Goal: Task Accomplishment & Management: Manage account settings

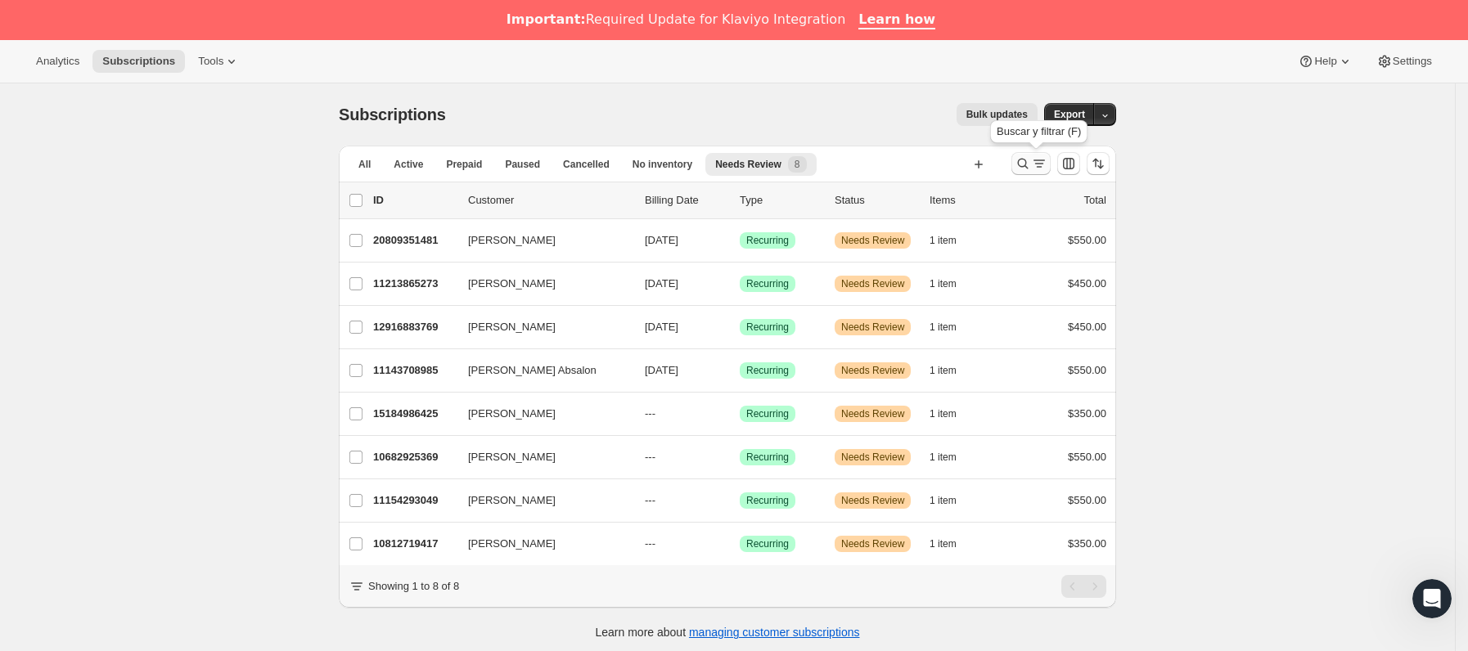
click at [1041, 161] on icon "Buscar y filtrar resultados" at bounding box center [1039, 163] width 16 height 16
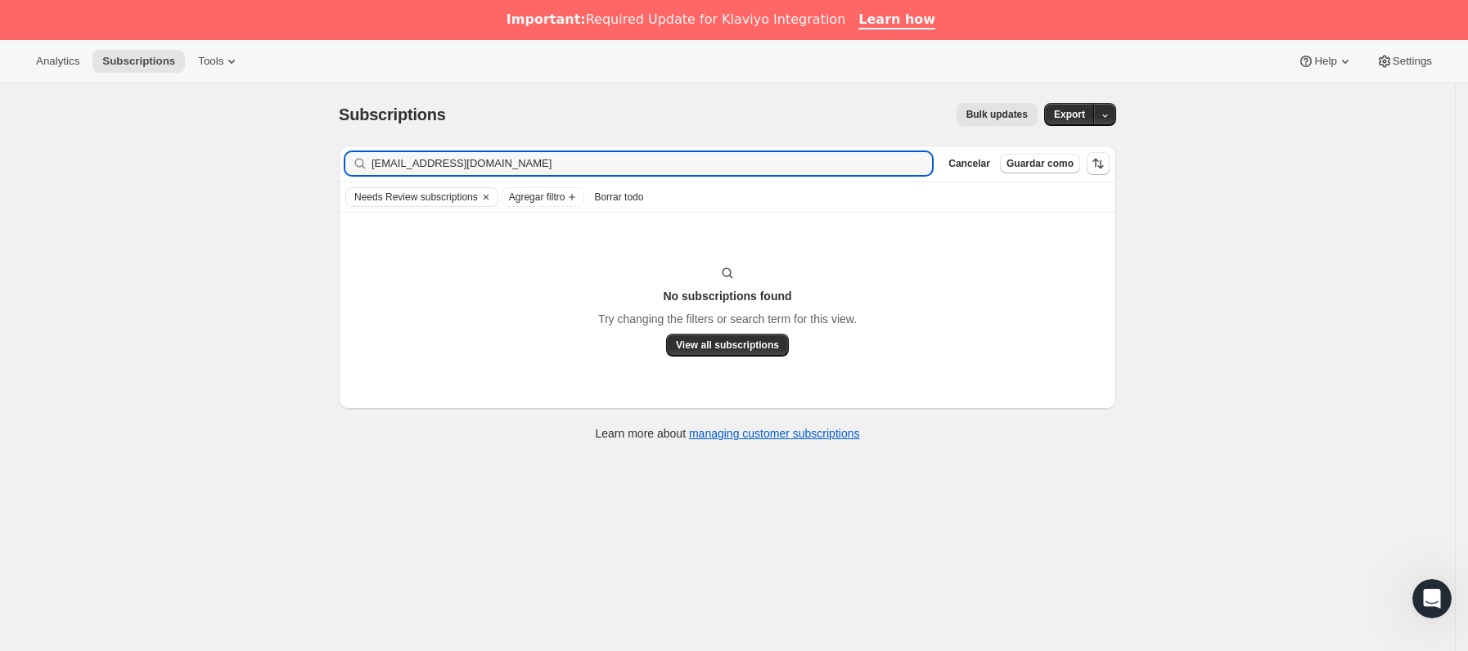
type input "[EMAIL_ADDRESS][DOMAIN_NAME]"
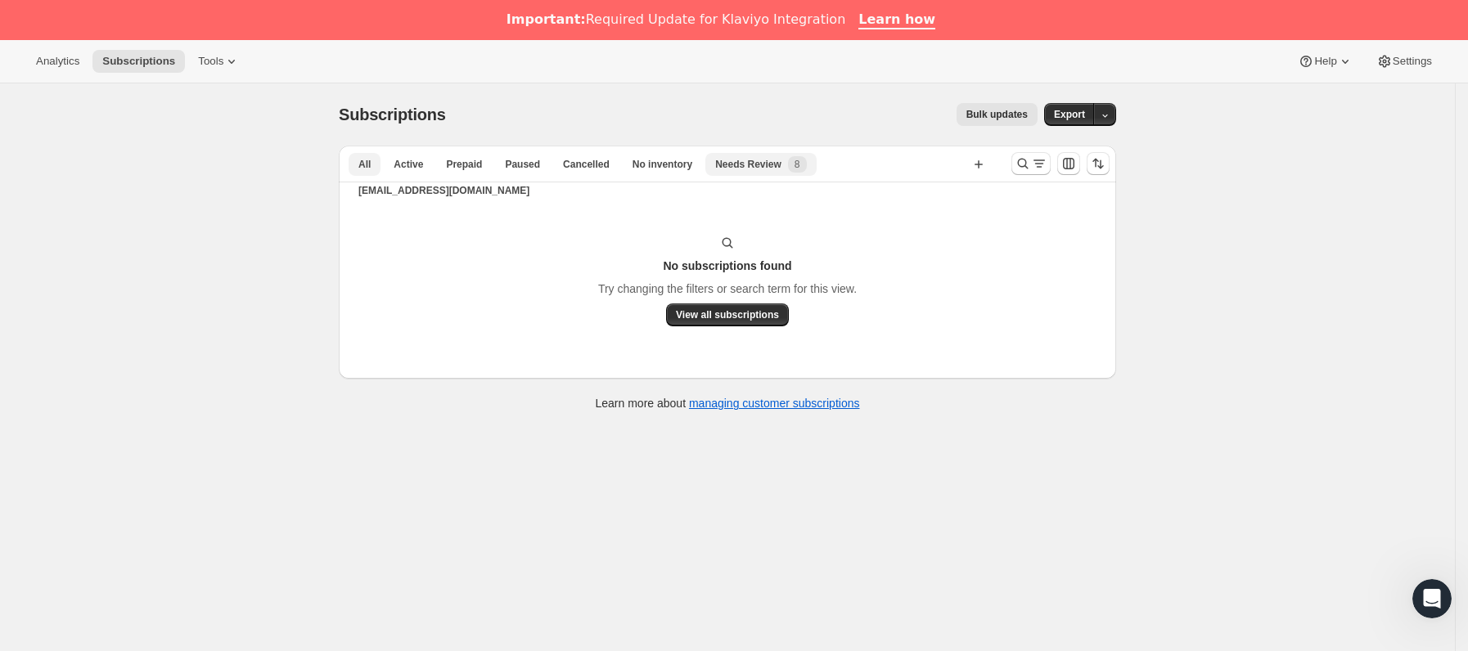
click at [376, 164] on button "All" at bounding box center [364, 164] width 32 height 23
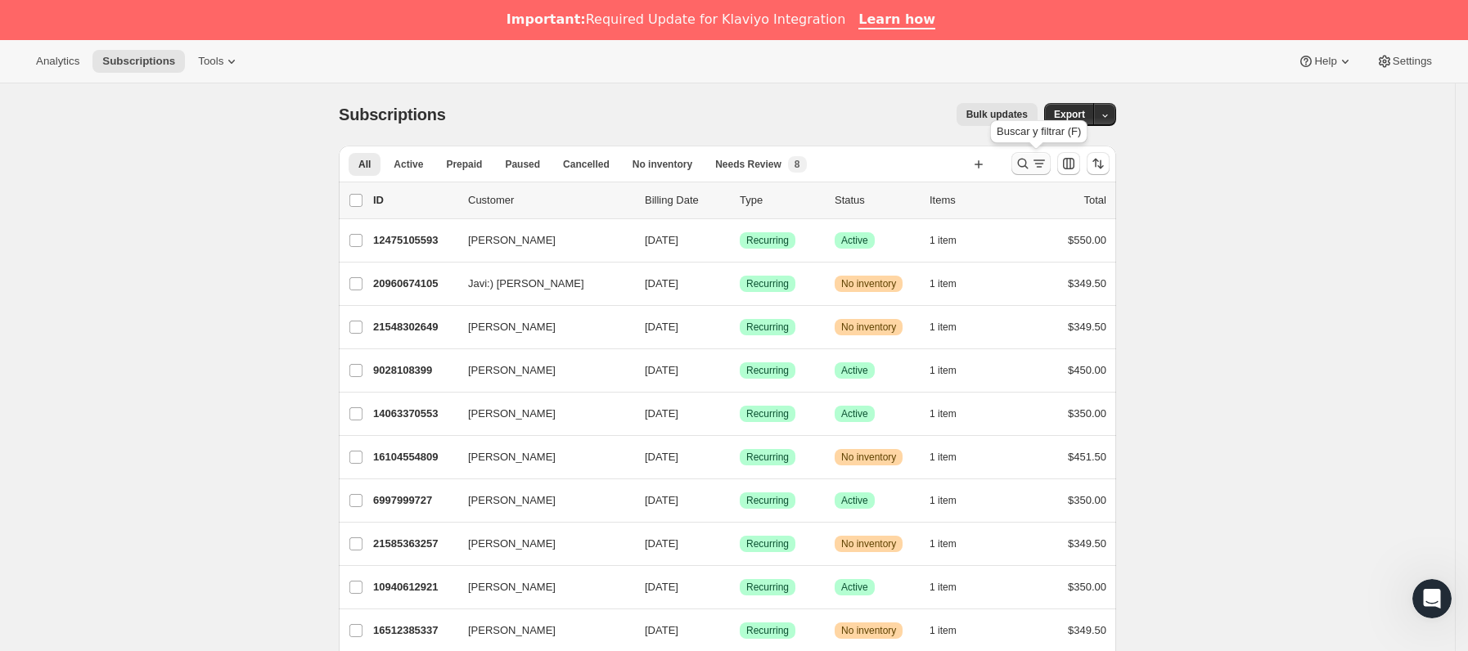
click at [1028, 164] on icon "Buscar y filtrar resultados" at bounding box center [1023, 164] width 11 height 11
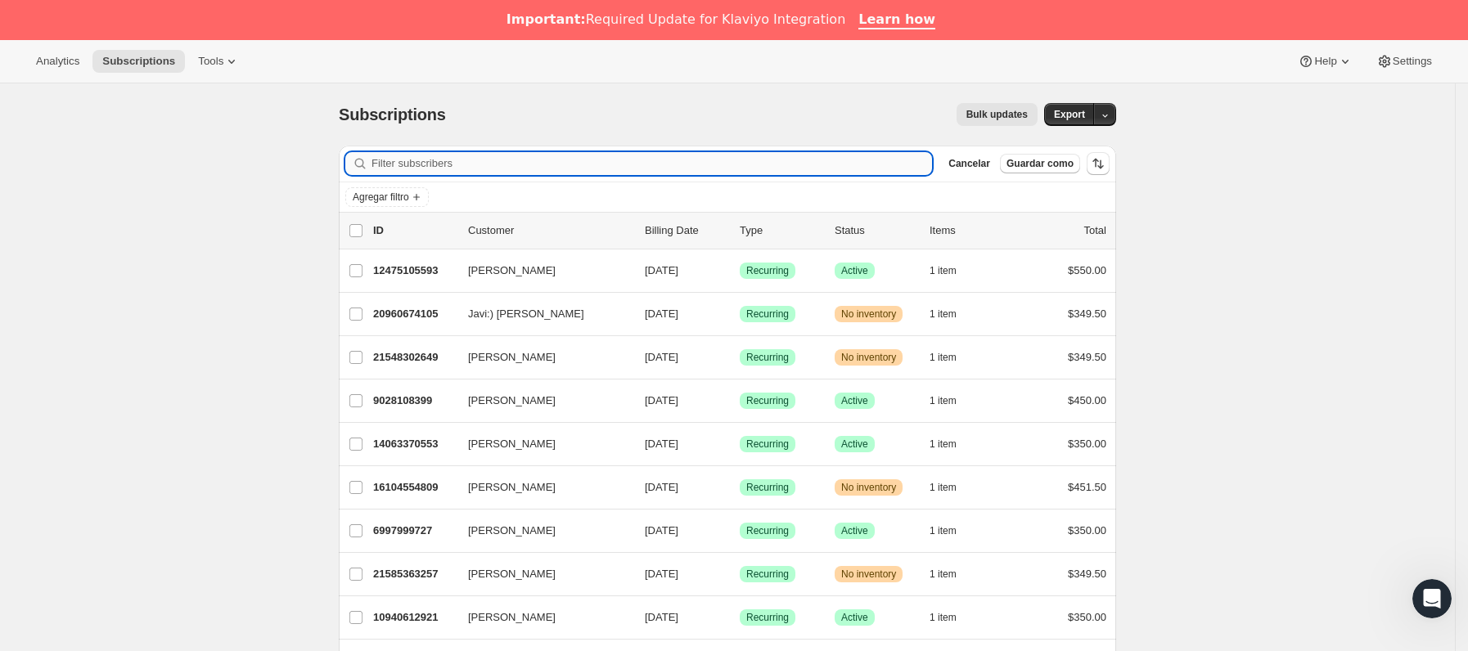
paste input "[EMAIL_ADDRESS][DOMAIN_NAME]"
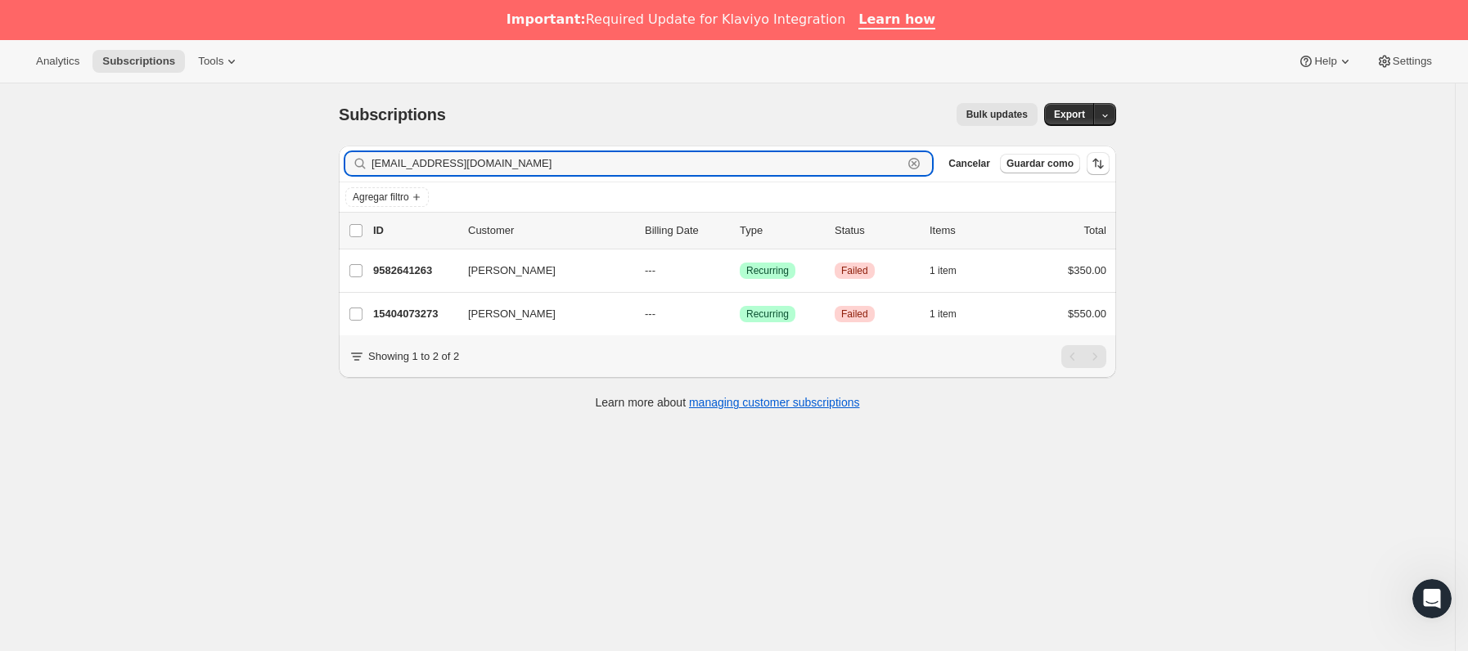
type input "[EMAIL_ADDRESS][DOMAIN_NAME]"
